Goal: Navigation & Orientation: Find specific page/section

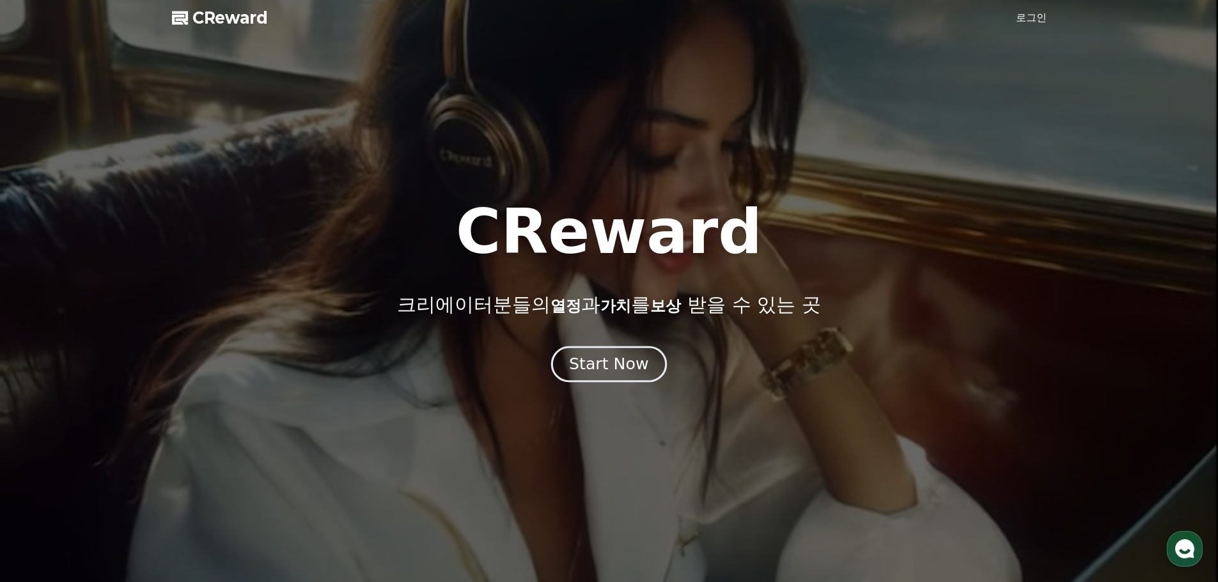
click at [602, 367] on div "Start Now" at bounding box center [608, 365] width 79 height 22
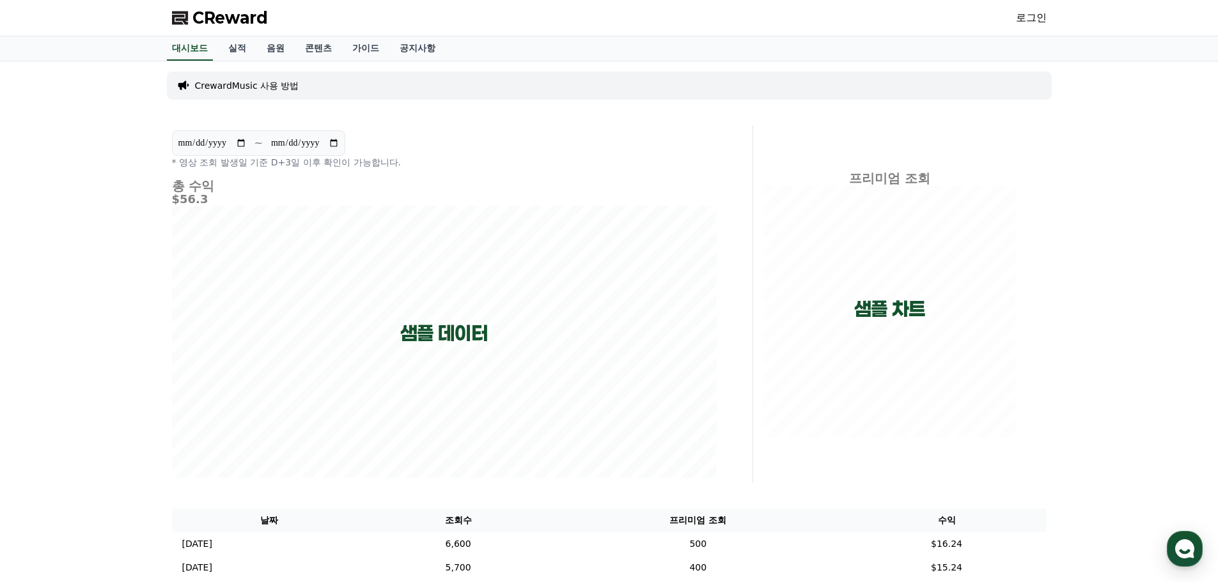
click at [1036, 15] on link "로그인" at bounding box center [1031, 17] width 31 height 15
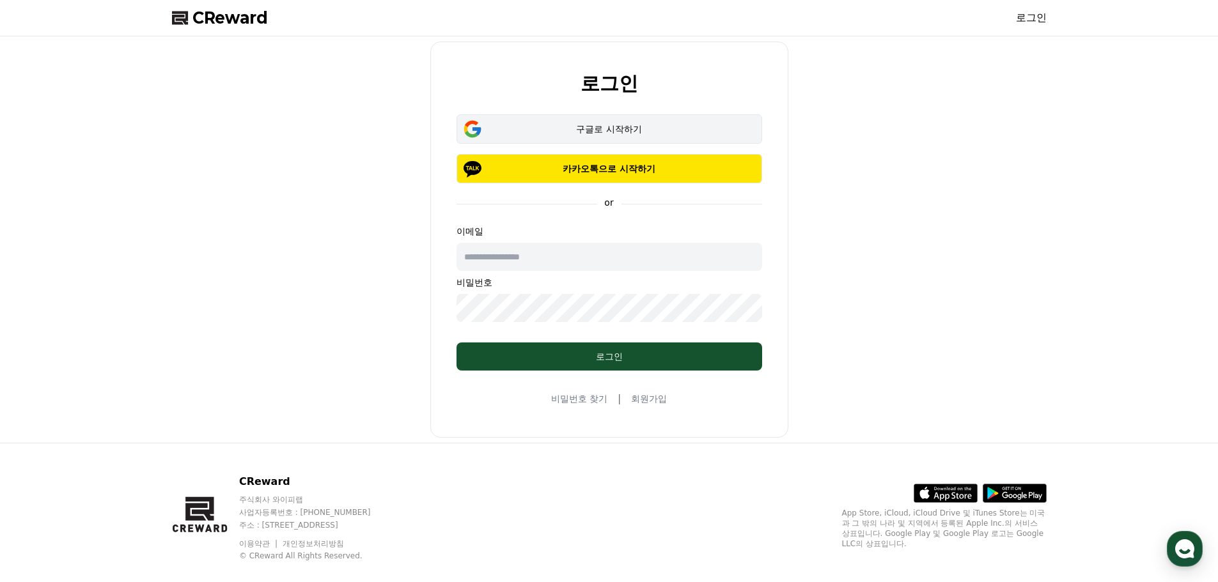
click at [621, 124] on div "구글로 시작하기" at bounding box center [609, 129] width 269 height 13
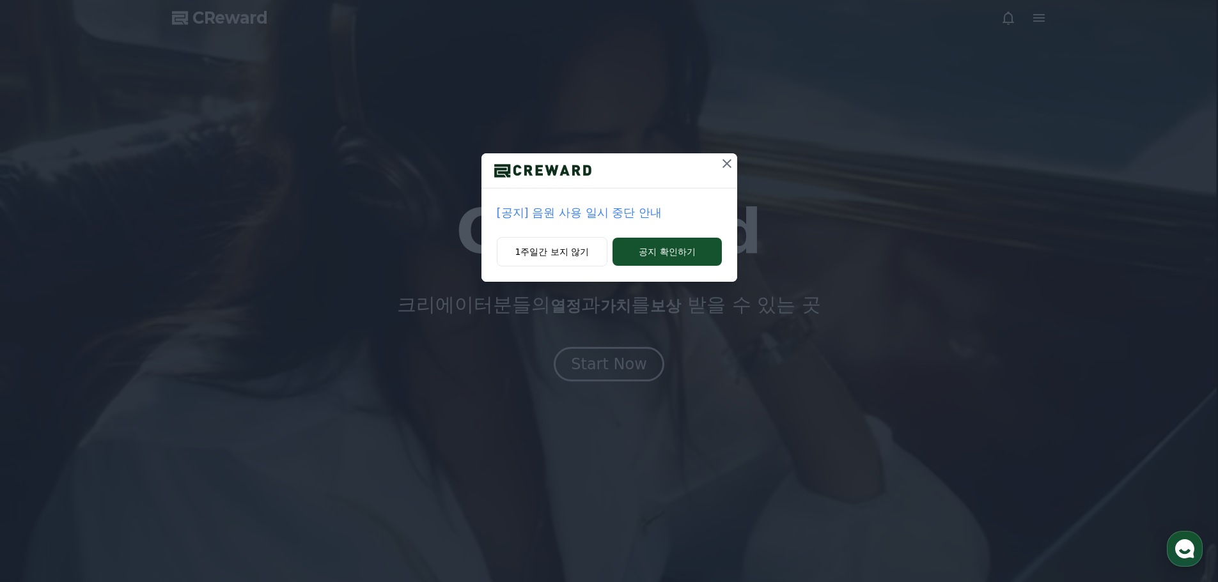
click at [605, 215] on p "[공지] 음원 사용 일시 중단 안내" at bounding box center [609, 213] width 225 height 18
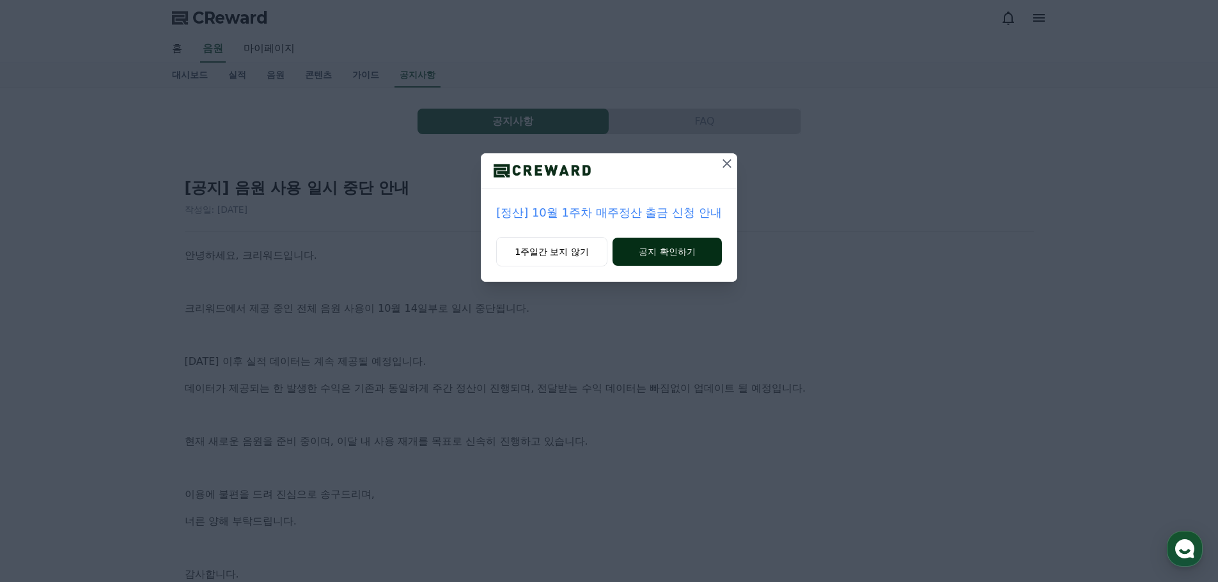
click at [676, 246] on button "공지 확인하기" at bounding box center [667, 252] width 109 height 28
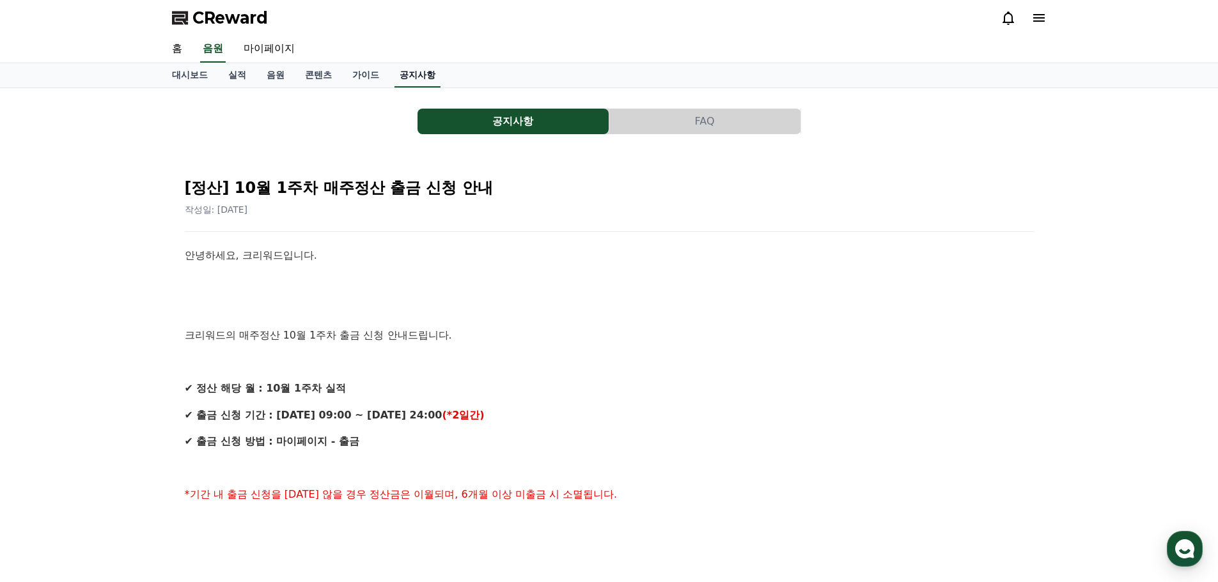
click at [409, 76] on link "공지사항" at bounding box center [418, 75] width 46 height 24
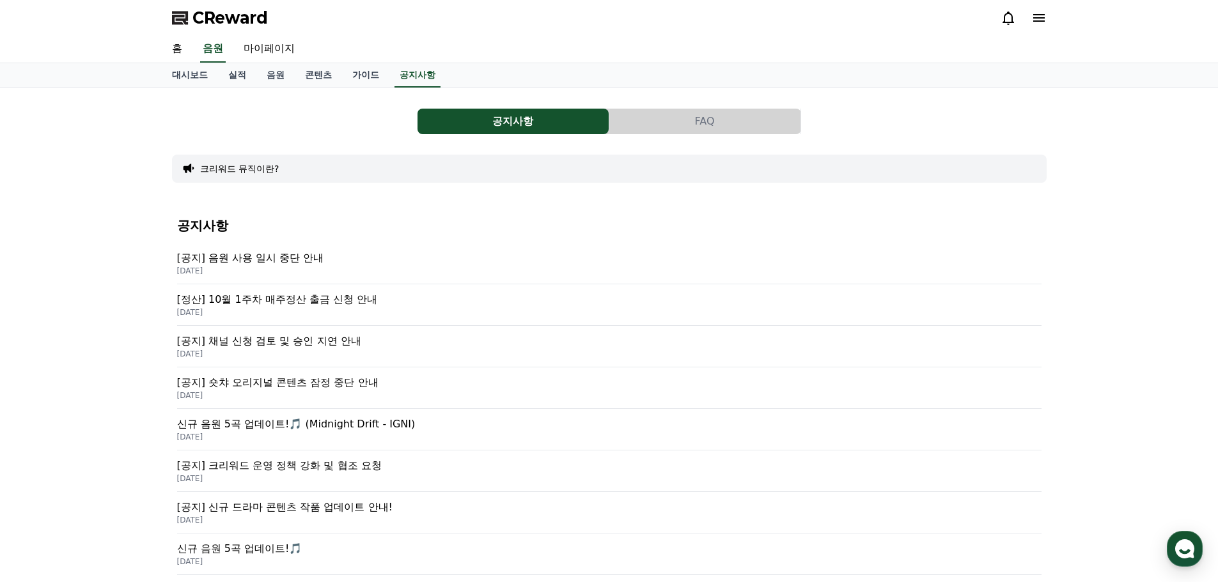
click at [262, 256] on p "[공지] 음원 사용 일시 중단 안내" at bounding box center [609, 258] width 864 height 15
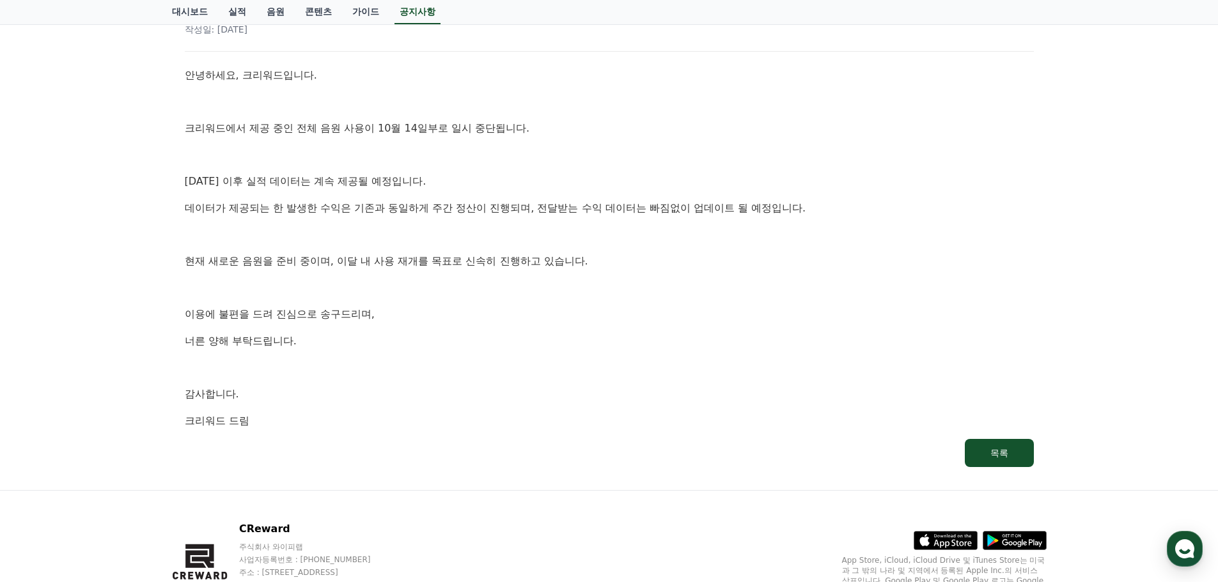
scroll to position [56, 0]
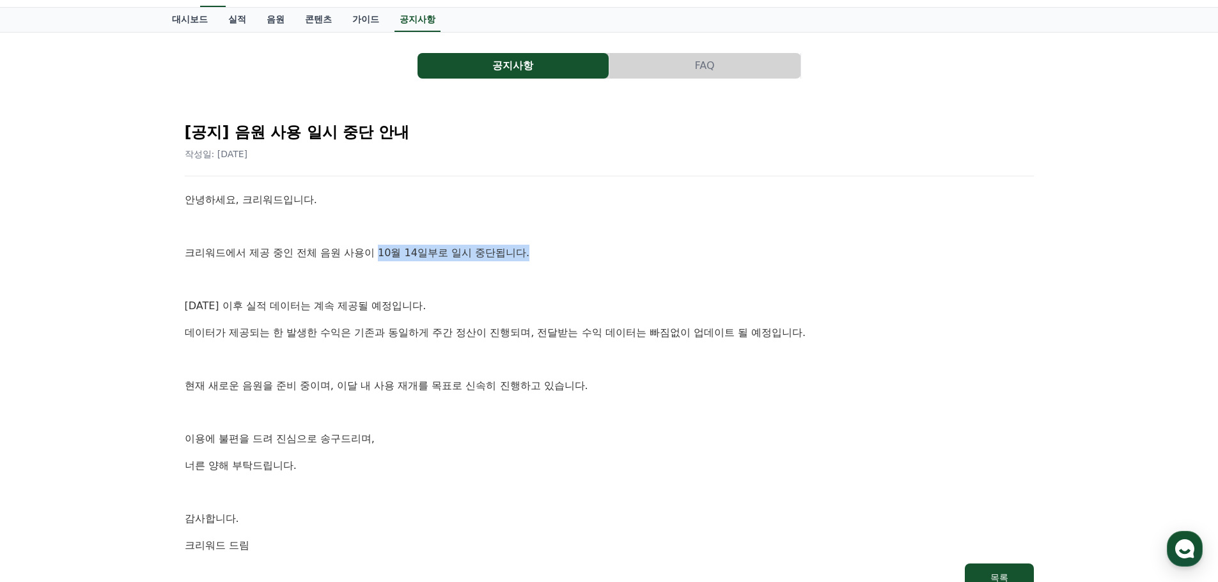
drag, startPoint x: 380, startPoint y: 252, endPoint x: 540, endPoint y: 252, distance: 160.5
click at [540, 252] on p "크리워드에서 제공 중인 전체 음원 사용이 10월 14일부로 일시 중단됩니다." at bounding box center [609, 253] width 849 height 17
drag, startPoint x: 640, startPoint y: 272, endPoint x: 630, endPoint y: 270, distance: 9.8
click at [641, 272] on p at bounding box center [609, 280] width 849 height 17
click at [364, 22] on link "가이드" at bounding box center [365, 20] width 47 height 24
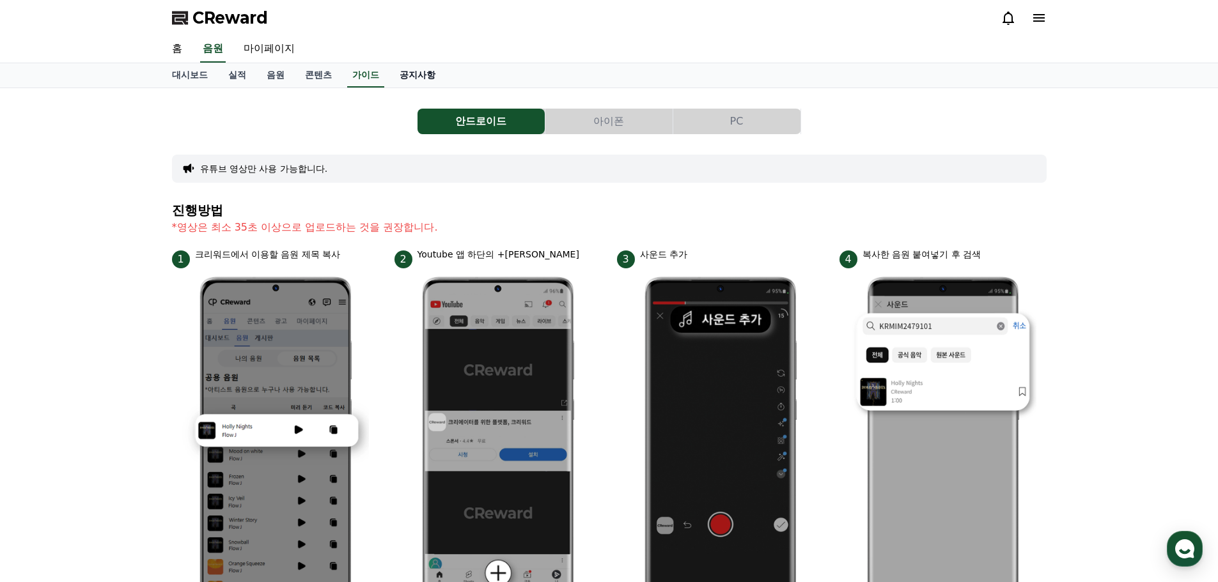
click at [429, 81] on link "공지사항" at bounding box center [417, 75] width 56 height 24
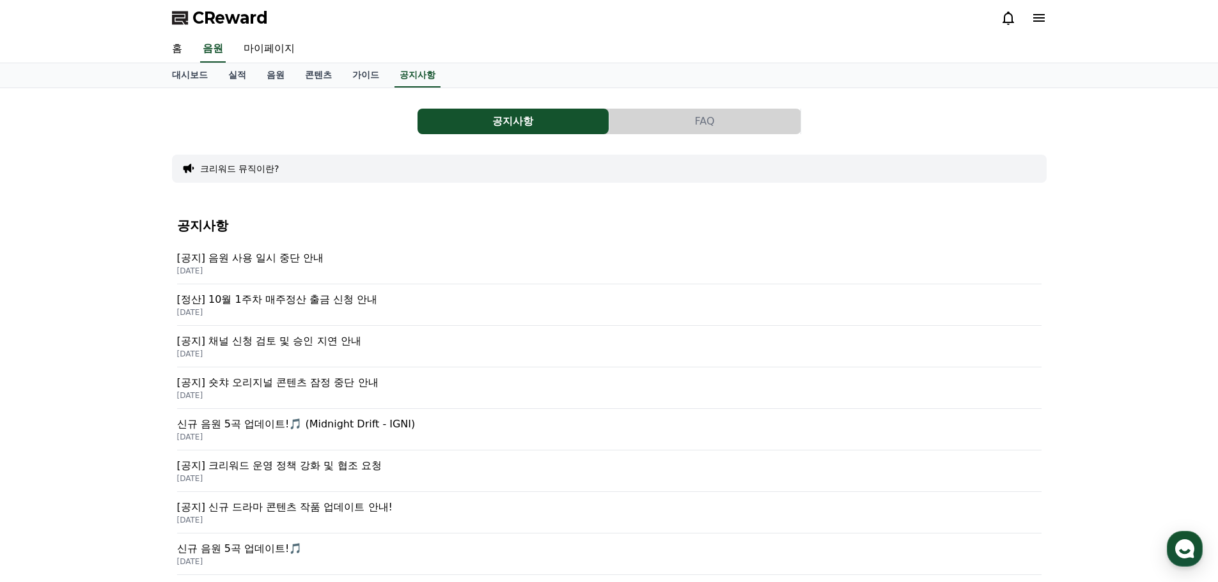
click at [254, 258] on p "[공지] 음원 사용 일시 중단 안내" at bounding box center [609, 258] width 864 height 15
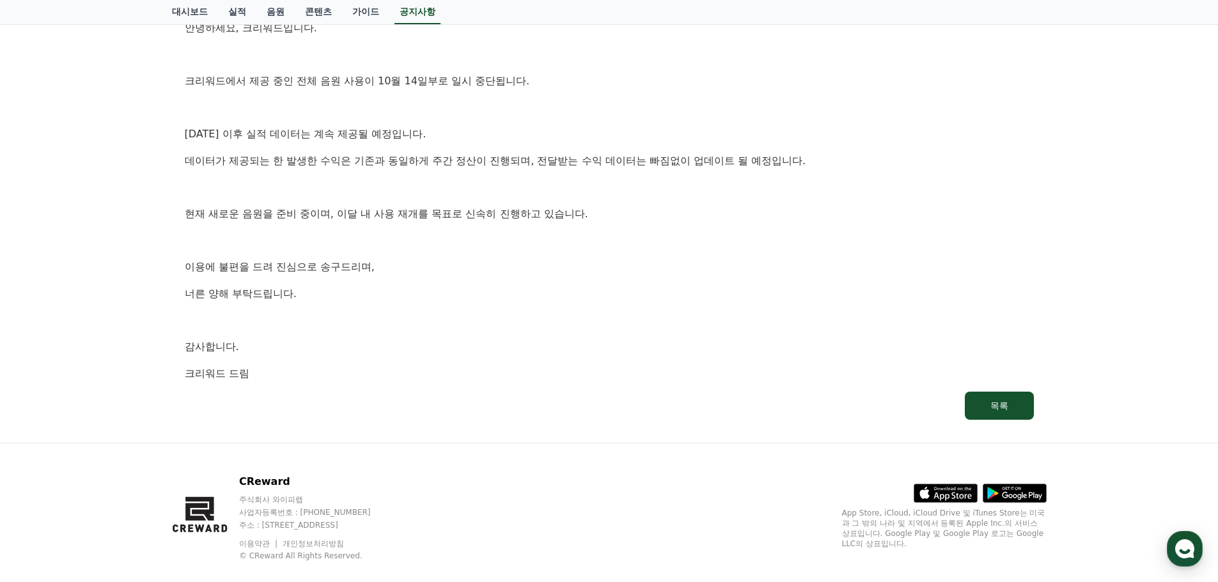
scroll to position [247, 0]
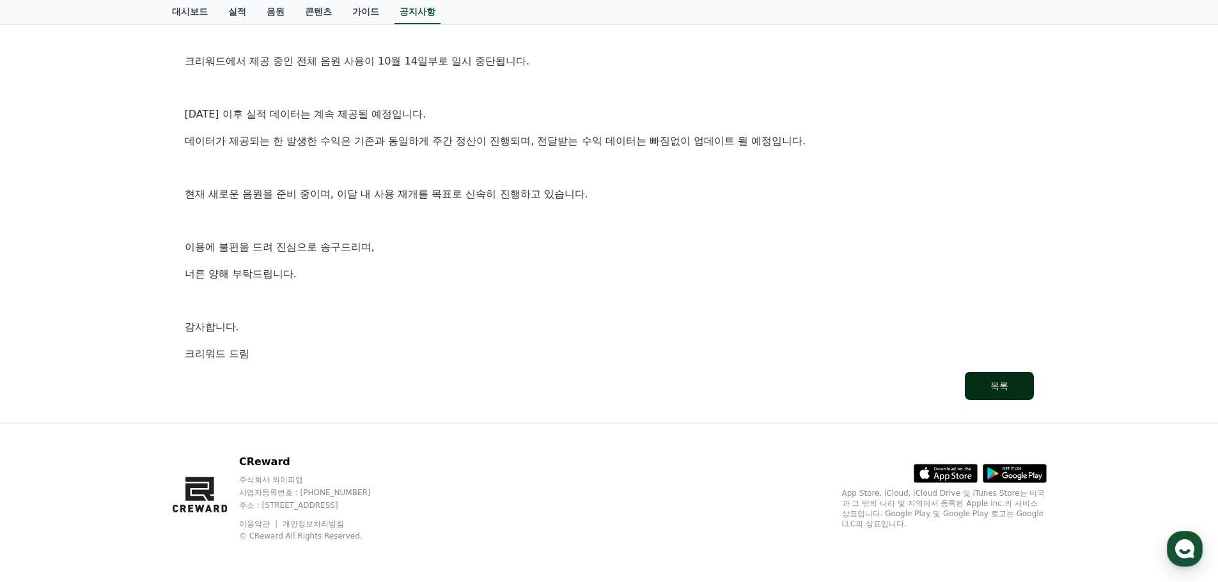
click at [978, 382] on button "목록" at bounding box center [999, 386] width 69 height 28
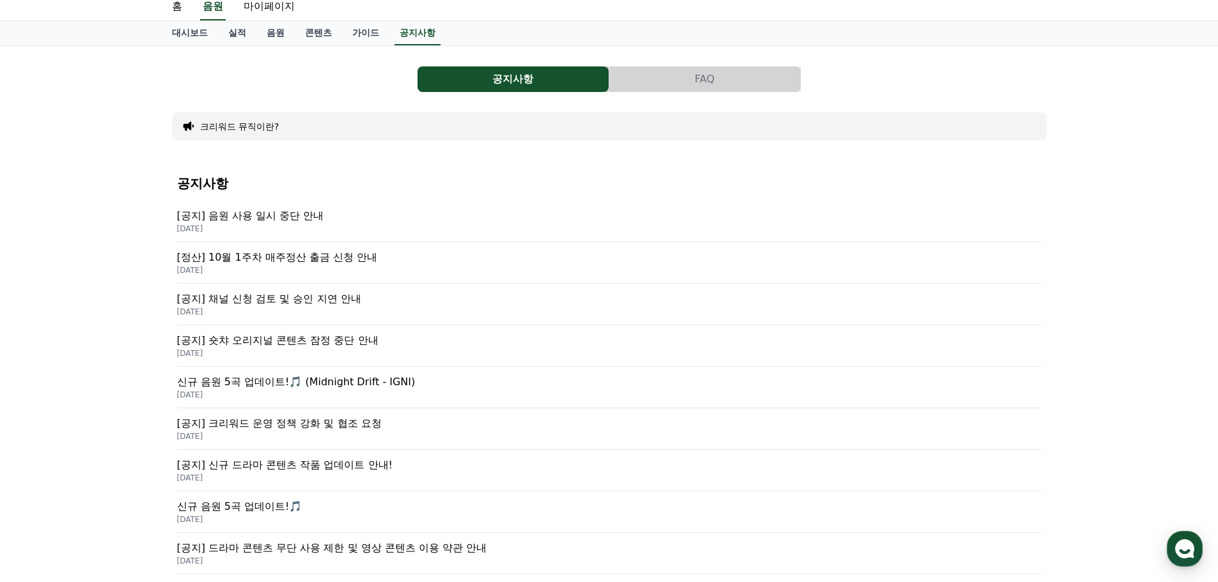
scroll to position [64, 0]
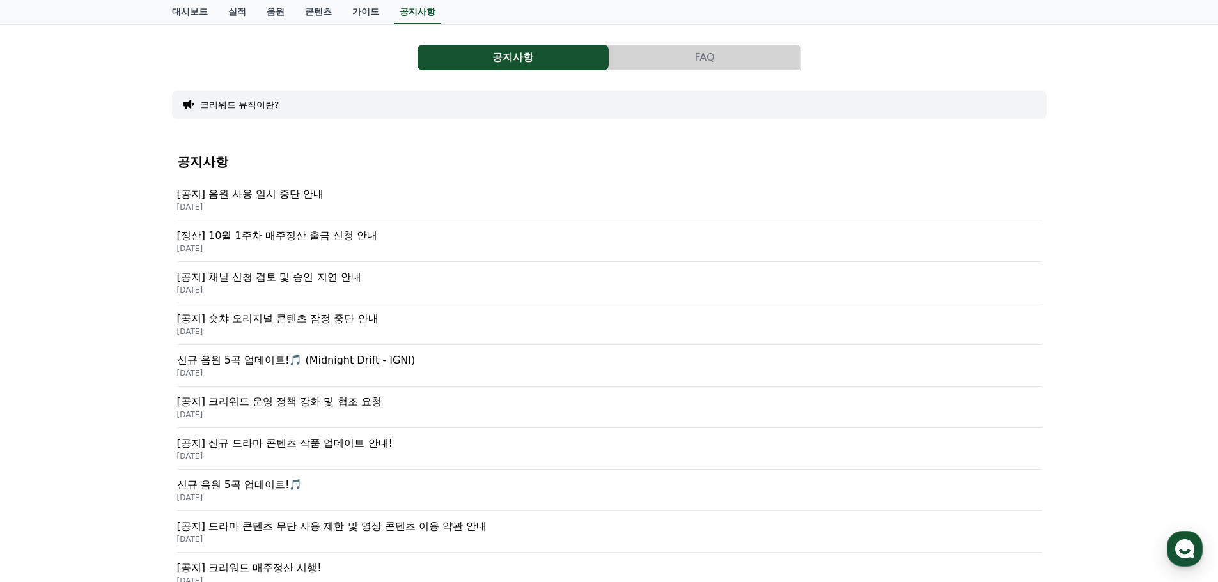
click at [237, 196] on p "[공지] 음원 사용 일시 중단 안내" at bounding box center [609, 194] width 864 height 15
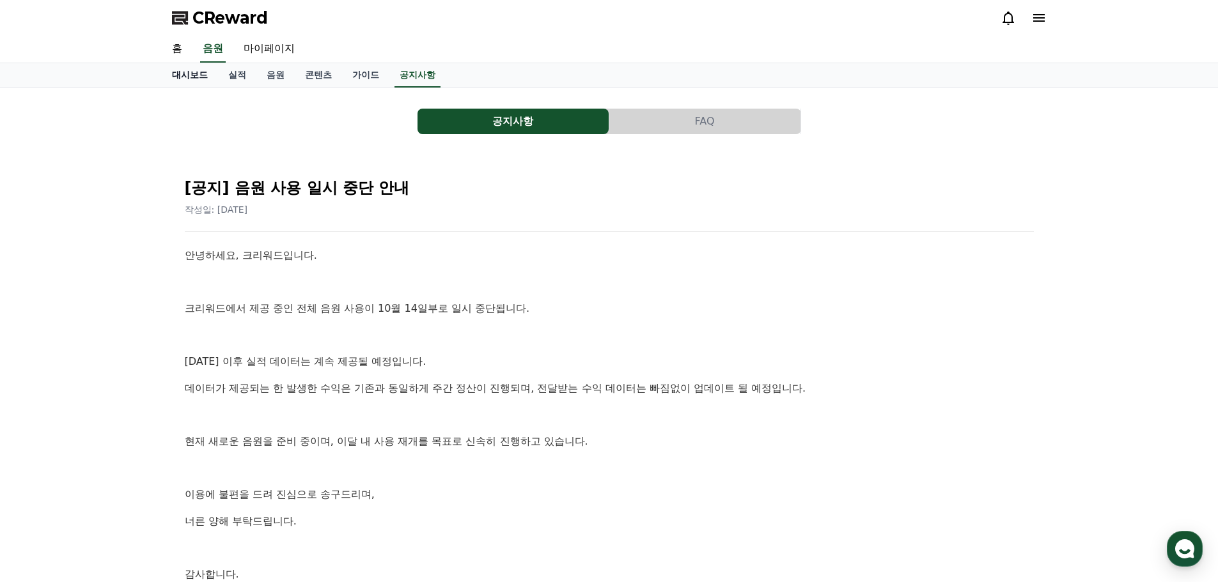
click at [195, 81] on link "대시보드" at bounding box center [190, 75] width 56 height 24
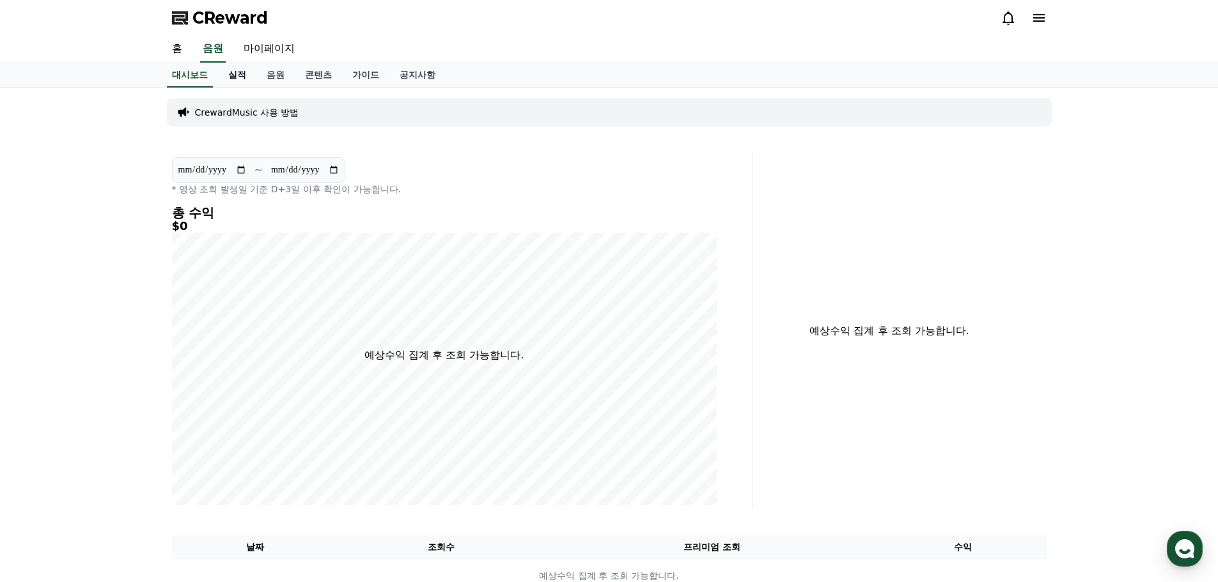
click at [233, 81] on link "실적" at bounding box center [237, 75] width 38 height 24
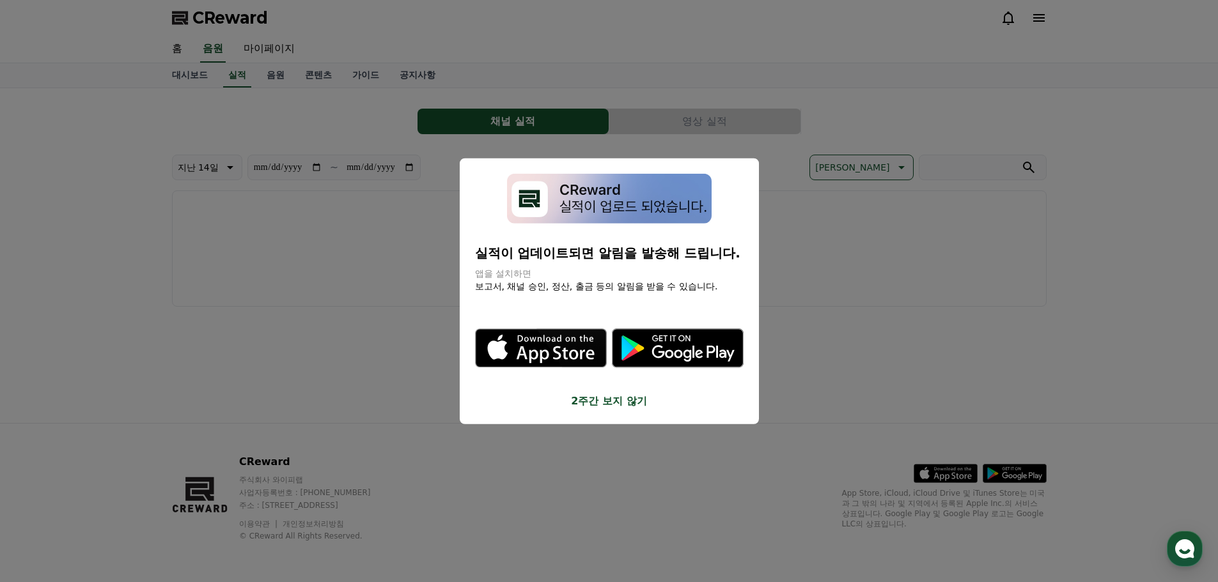
drag, startPoint x: 604, startPoint y: 407, endPoint x: 359, endPoint y: 393, distance: 245.3
click at [0, 0] on div "**********" at bounding box center [0, 0] width 0 height 0
click at [366, 319] on button "close modal" at bounding box center [609, 291] width 1218 height 582
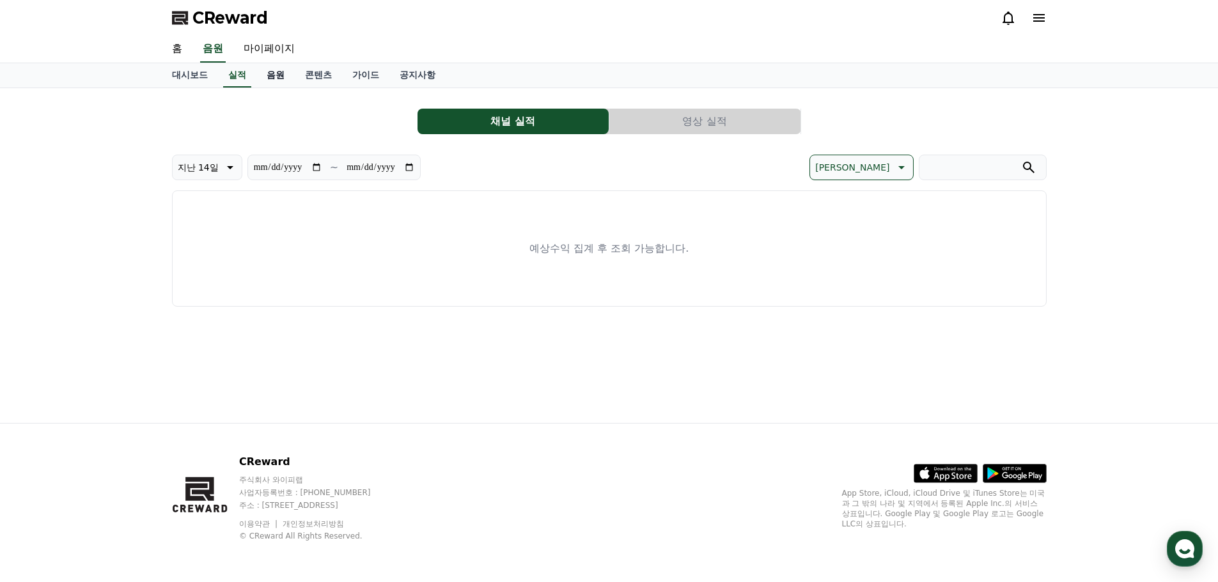
click at [269, 77] on link "음원" at bounding box center [275, 75] width 38 height 24
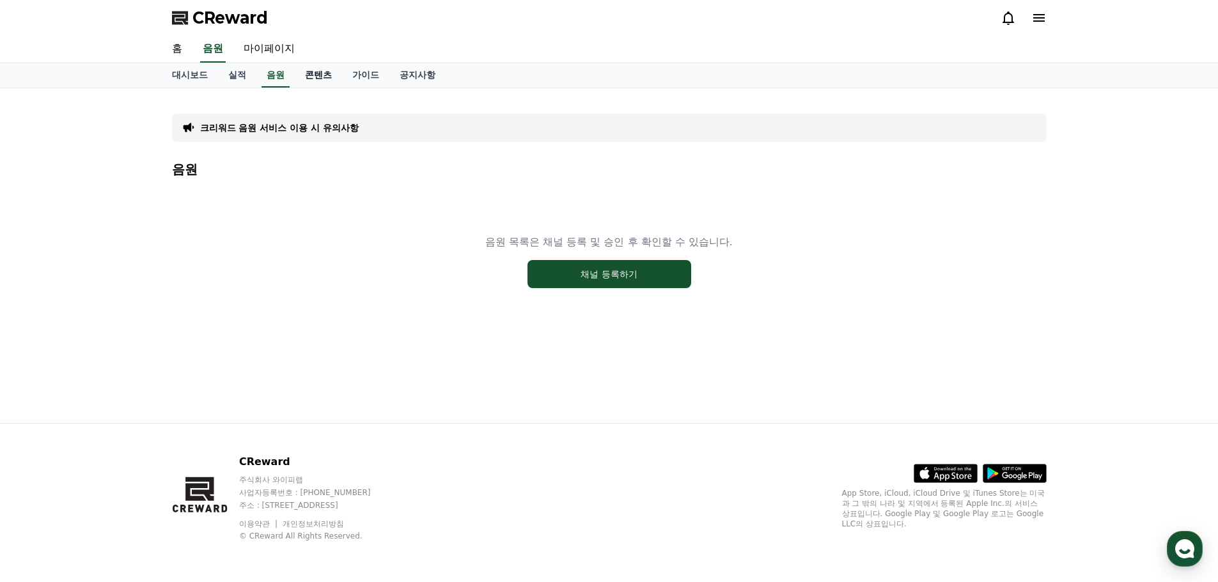
click at [309, 81] on link "콘텐츠" at bounding box center [318, 75] width 47 height 24
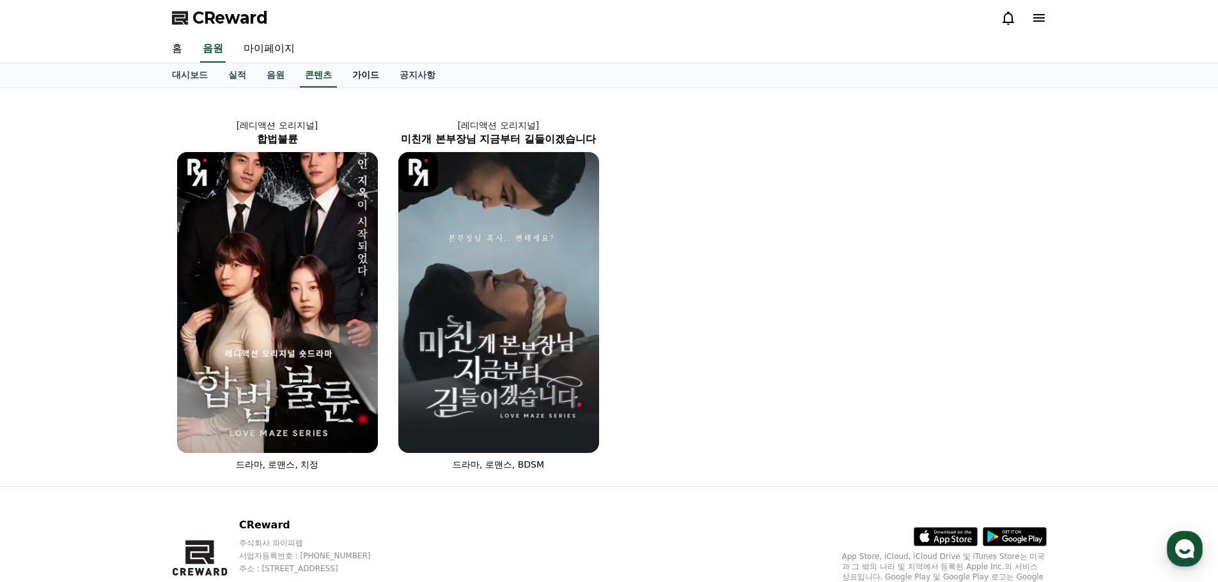
click at [352, 81] on link "가이드" at bounding box center [365, 75] width 47 height 24
